Goal: Book appointment/travel/reservation

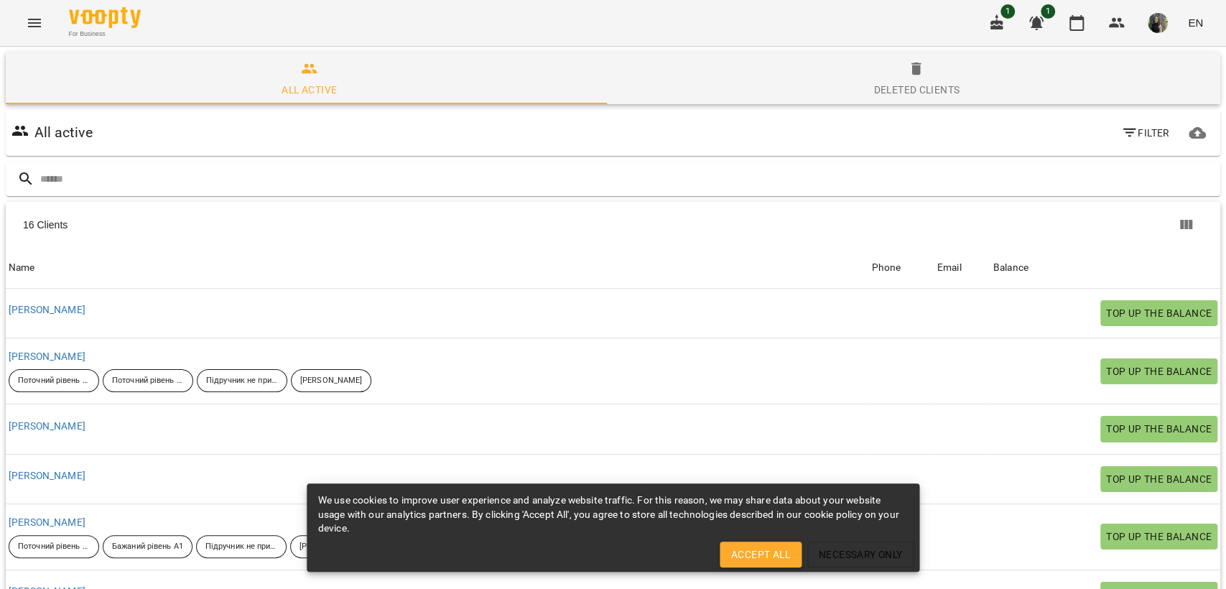
click at [1005, 27] on icon "button" at bounding box center [996, 22] width 17 height 17
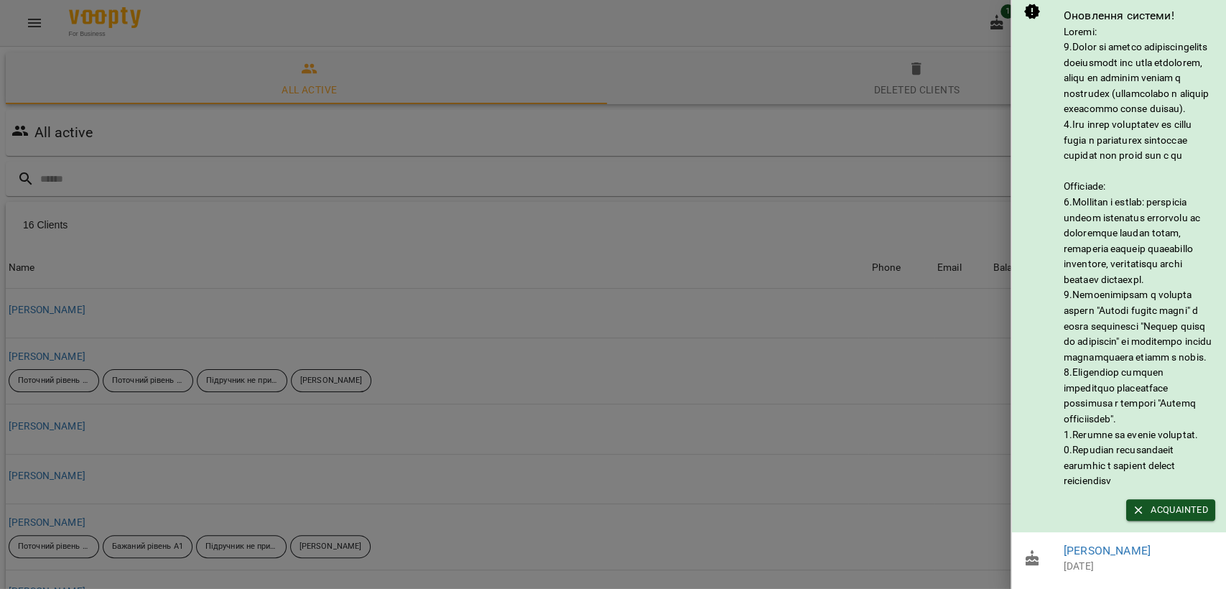
scroll to position [68, 0]
click at [976, 55] on div at bounding box center [613, 294] width 1226 height 589
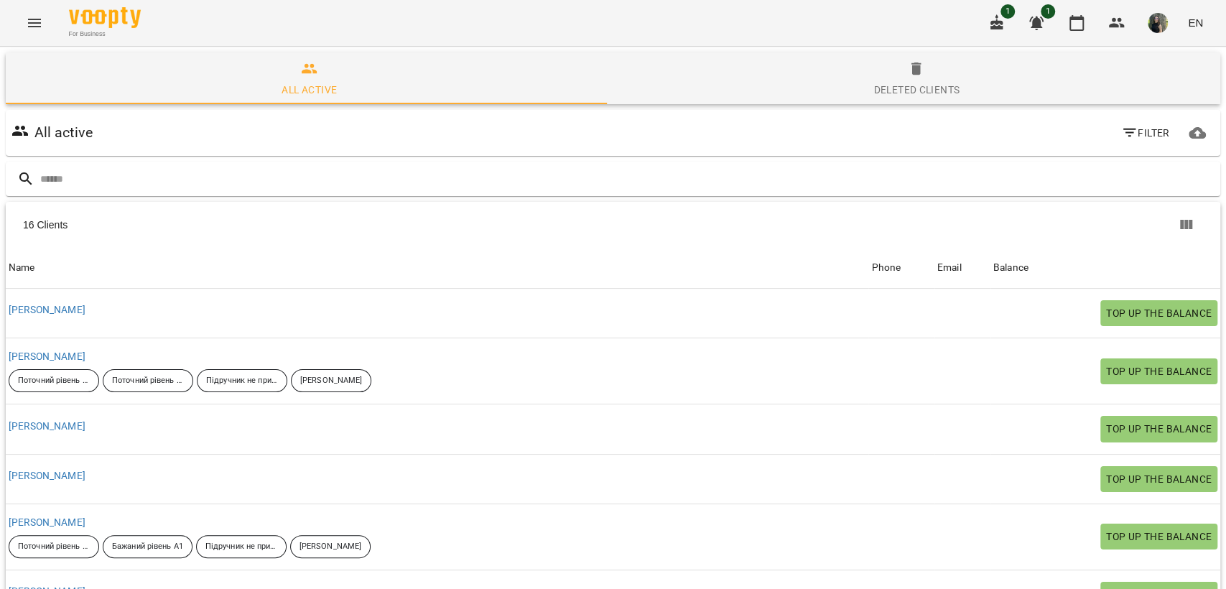
click at [1050, 20] on button "button" at bounding box center [1036, 23] width 34 height 34
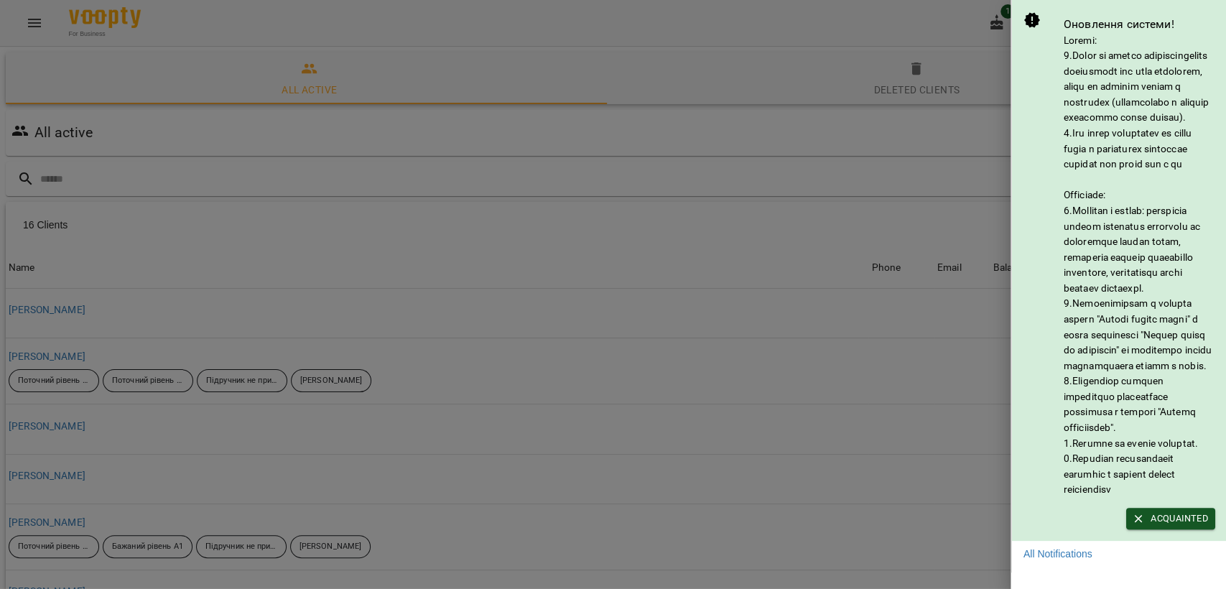
scroll to position [45, 0]
click at [983, 111] on div at bounding box center [613, 294] width 1226 height 589
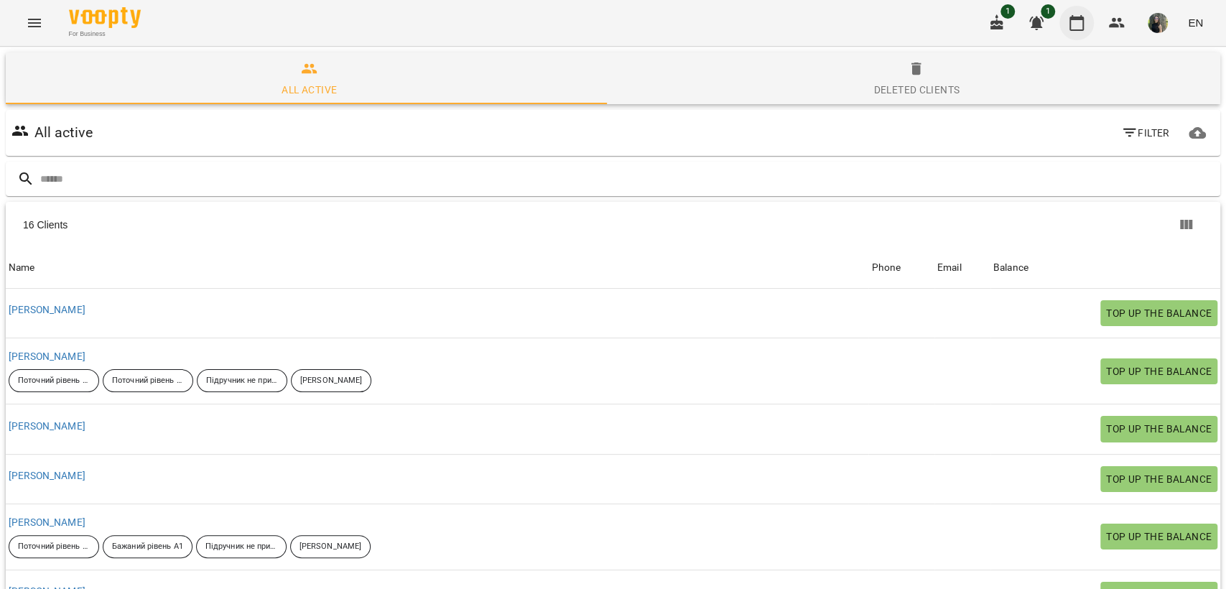
click at [1082, 19] on icon "button" at bounding box center [1076, 23] width 14 height 16
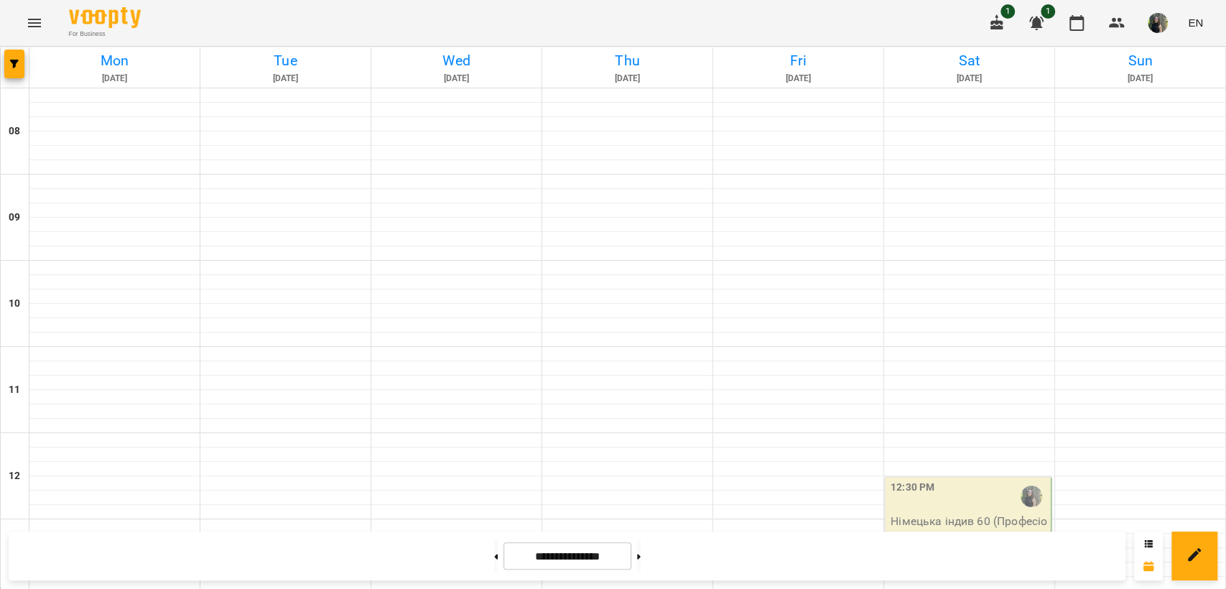
scroll to position [452, 0]
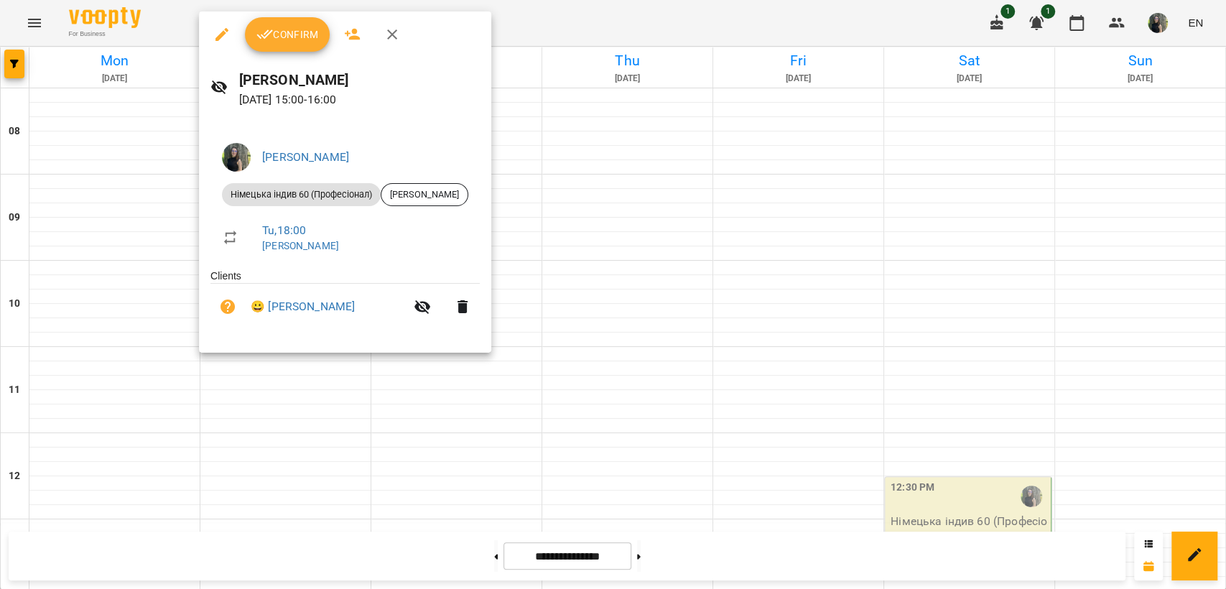
click at [286, 40] on span "Confirm" at bounding box center [287, 34] width 62 height 17
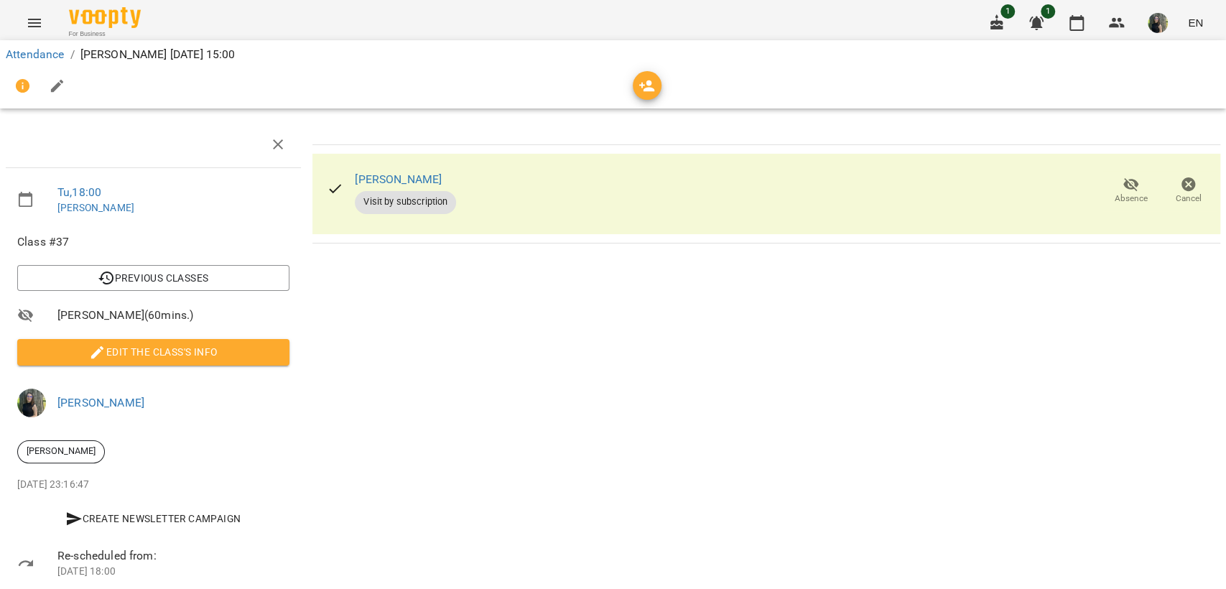
scroll to position [34, 0]
